Goal: Find specific page/section: Find specific page/section

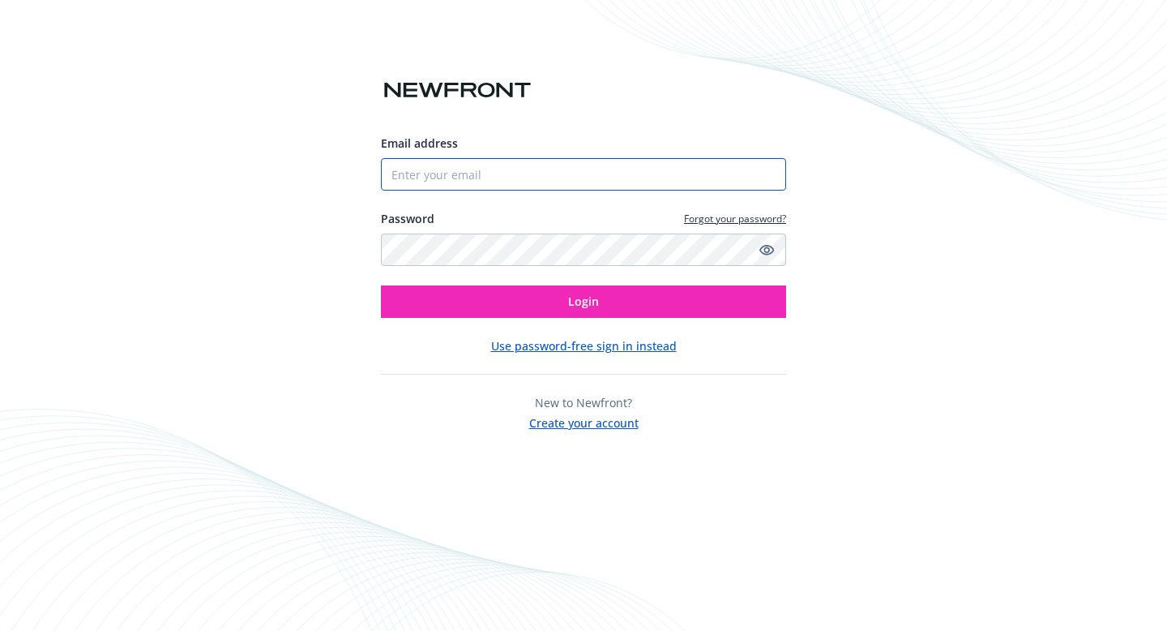
type input "[PERSON_NAME][EMAIL_ADDRESS][DOMAIN_NAME]"
click at [517, 320] on div "Email address carolynw@exai.bio Password Forgot your password? Login Use passwo…" at bounding box center [583, 283] width 405 height 297
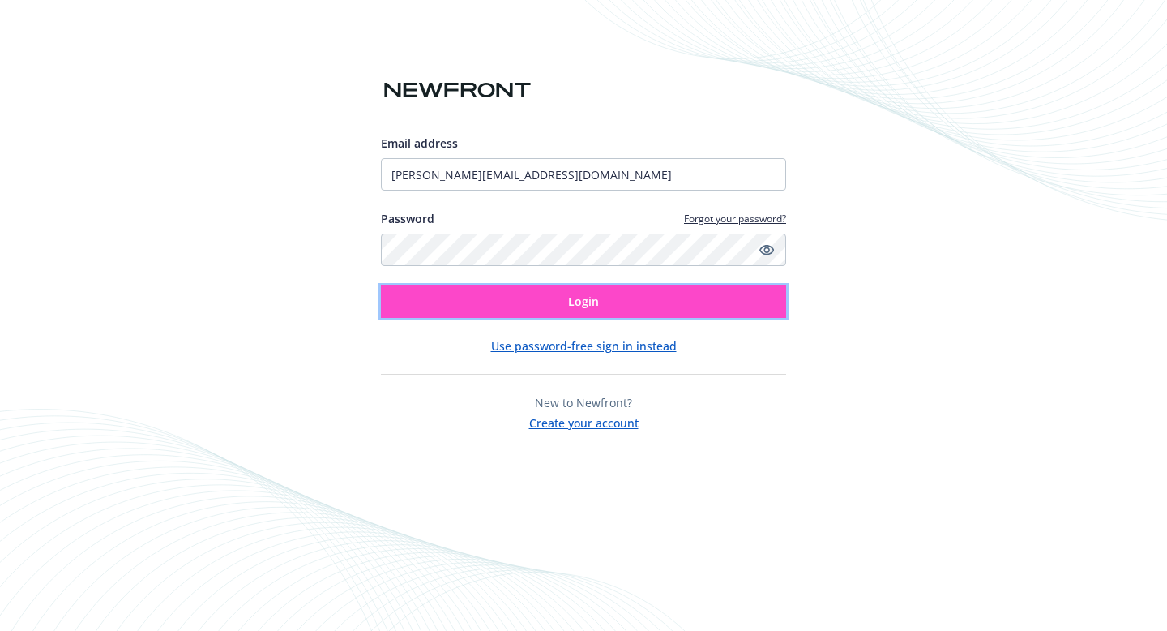
click at [520, 305] on button "Login" at bounding box center [583, 301] width 405 height 32
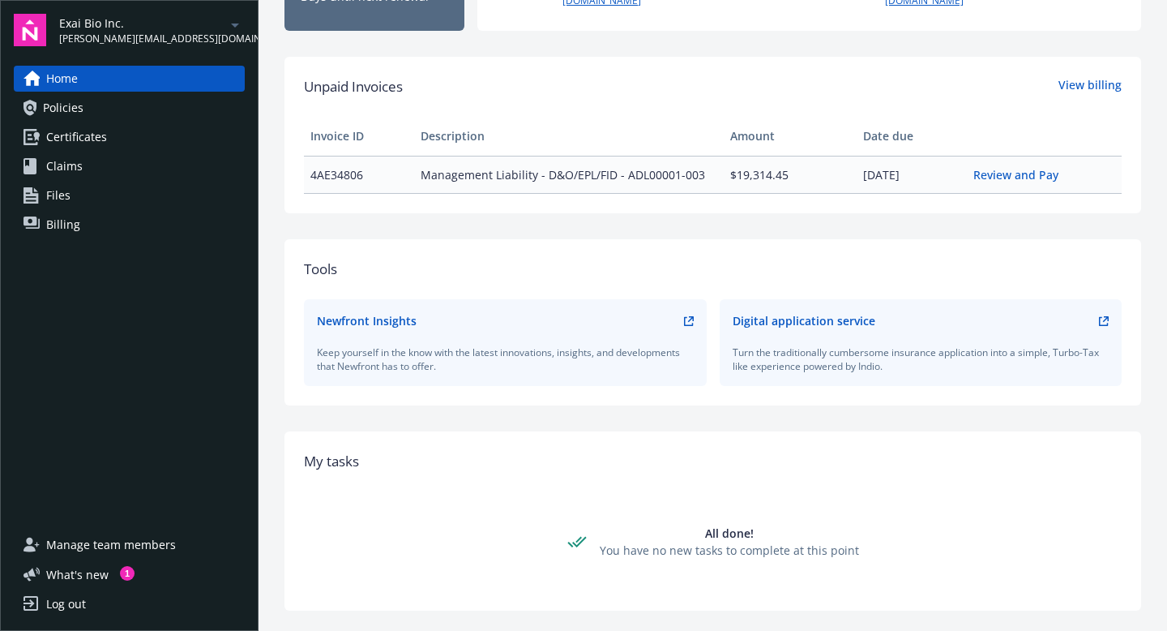
scroll to position [88, 0]
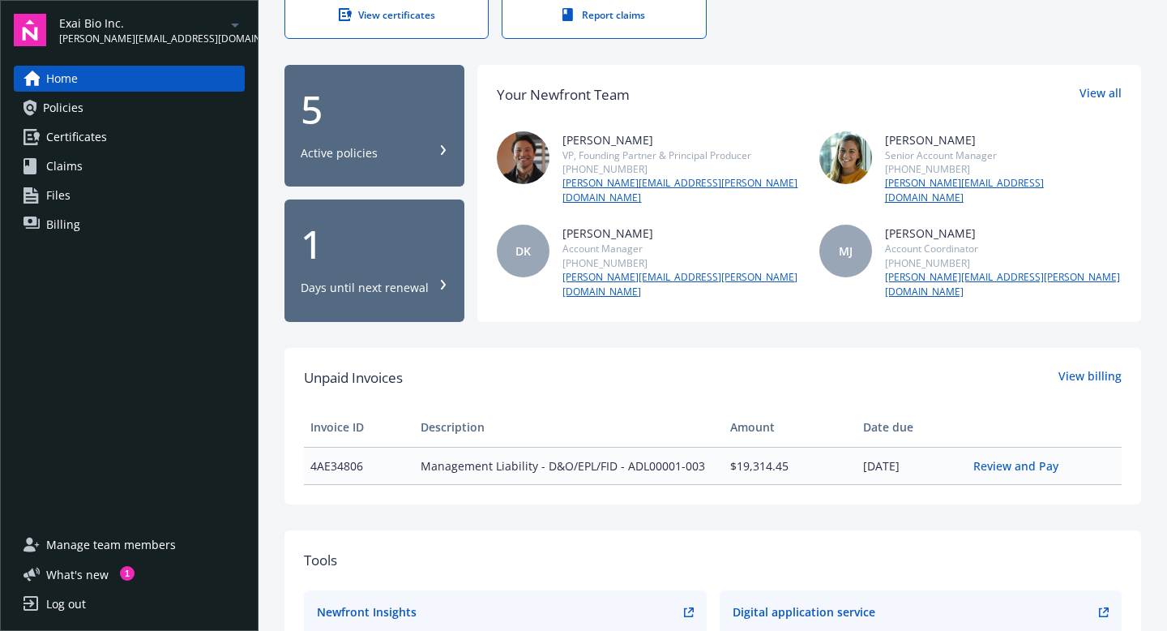
click at [79, 107] on span "Policies" at bounding box center [63, 108] width 41 height 26
